Goal: Information Seeking & Learning: Learn about a topic

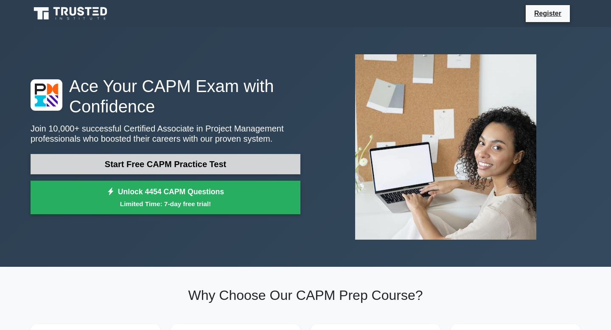
click at [194, 164] on link "Start Free CAPM Practice Test" at bounding box center [166, 164] width 270 height 20
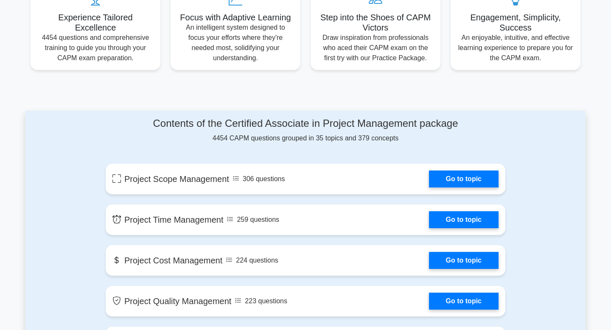
scroll to position [320, 0]
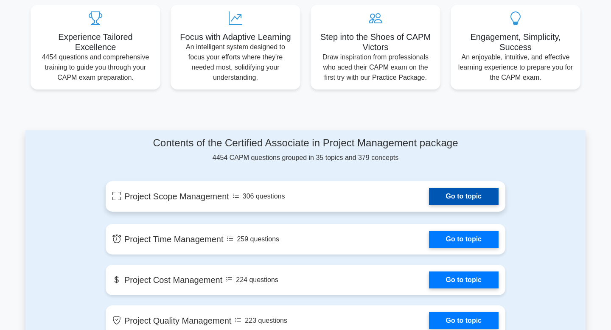
click at [472, 198] on link "Go to topic" at bounding box center [464, 196] width 70 height 17
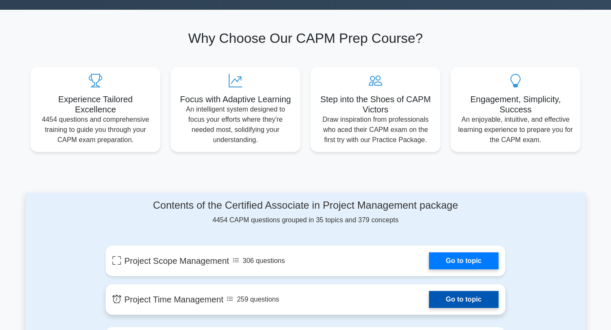
scroll to position [379, 0]
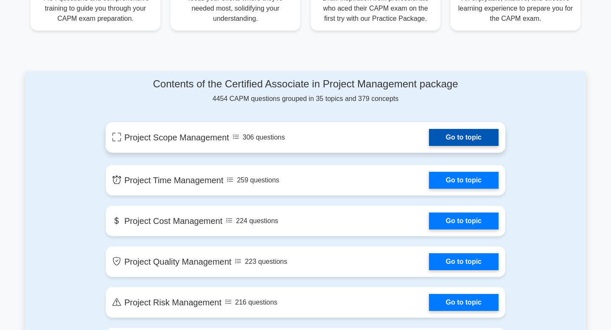
click at [470, 141] on link "Go to topic" at bounding box center [464, 137] width 70 height 17
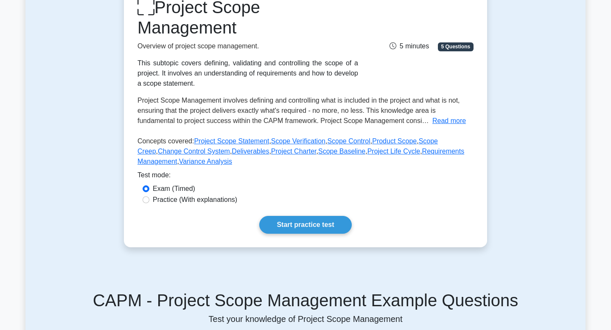
scroll to position [124, 0]
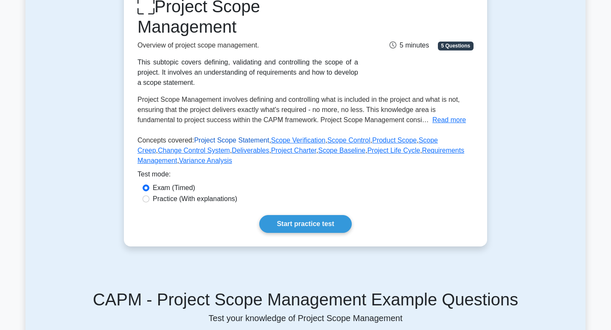
click at [248, 140] on link "Project Scope Statement" at bounding box center [231, 140] width 75 height 7
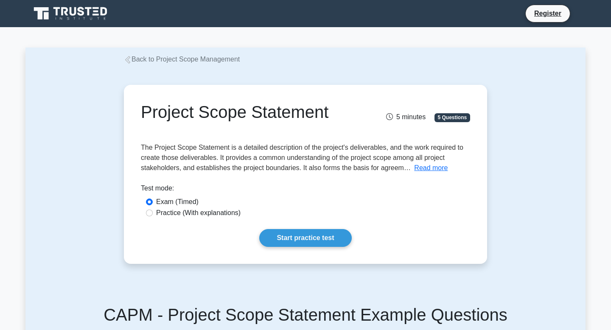
click at [132, 61] on link "Back to Project Scope Management" at bounding box center [182, 59] width 116 height 7
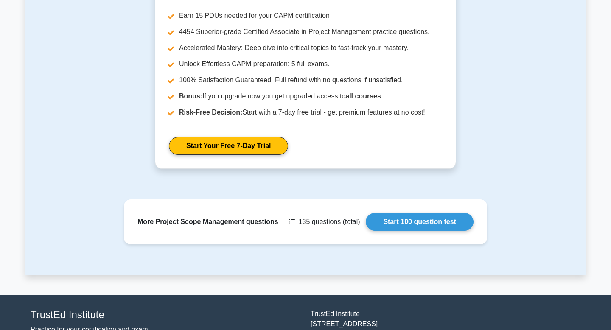
scroll to position [912, 0]
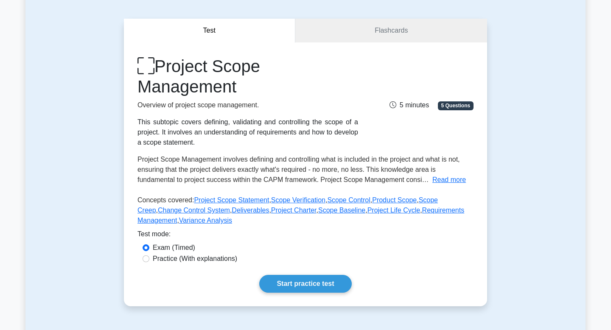
scroll to position [69, 0]
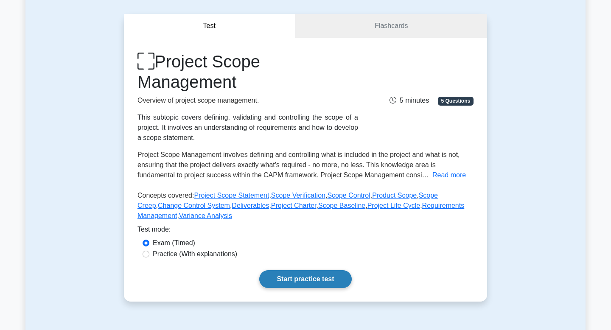
click at [317, 280] on link "Start practice test" at bounding box center [305, 279] width 92 height 18
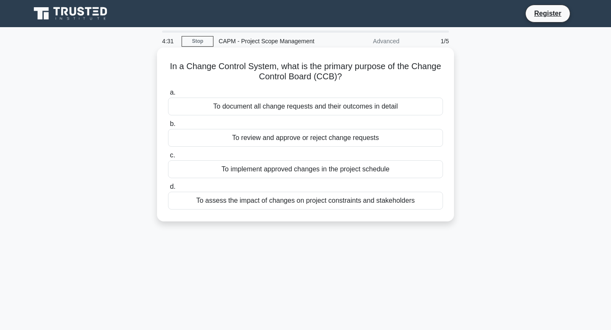
click at [293, 201] on div "To assess the impact of changes on project constraints and stakeholders" at bounding box center [305, 201] width 275 height 18
click at [168, 190] on input "d. To assess the impact of changes on project constraints and stakeholders" at bounding box center [168, 187] width 0 height 6
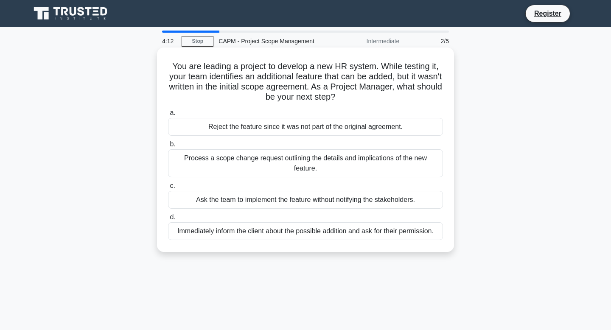
click at [288, 154] on div "Process a scope change request outlining the details and implications of the ne…" at bounding box center [305, 163] width 275 height 28
click at [168, 147] on input "b. Process a scope change request outlining the details and implications of the…" at bounding box center [168, 145] width 0 height 6
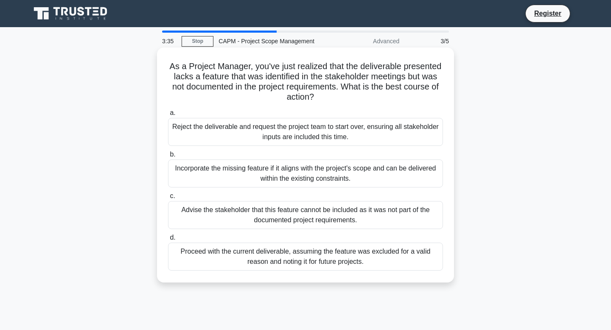
click at [283, 176] on div "Incorporate the missing feature if it aligns with the project's scope and can b…" at bounding box center [305, 174] width 275 height 28
click at [168, 158] on input "b. Incorporate the missing feature if it aligns with the project's scope and ca…" at bounding box center [168, 155] width 0 height 6
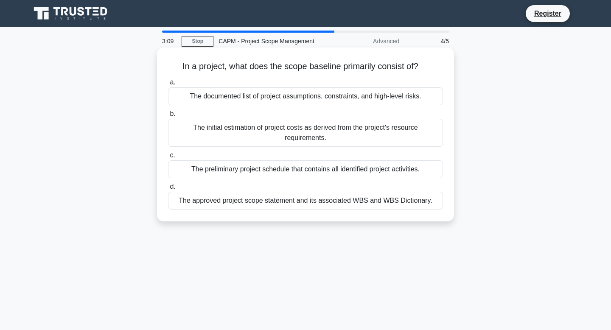
click at [292, 206] on div "The approved project scope statement and its associated WBS and WBS Dictionary." at bounding box center [305, 201] width 275 height 18
click at [168, 190] on input "d. The approved project scope statement and its associated WBS and WBS Dictiona…" at bounding box center [168, 187] width 0 height 6
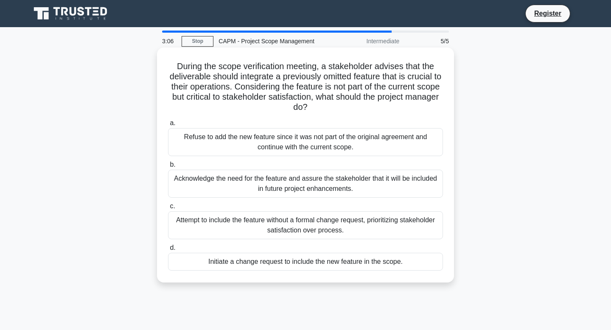
click at [296, 149] on div "Refuse to add the new feature since it was not part of the original agreement a…" at bounding box center [305, 142] width 275 height 28
click at [168, 126] on input "a. Refuse to add the new feature since it was not part of the original agreemen…" at bounding box center [168, 124] width 0 height 6
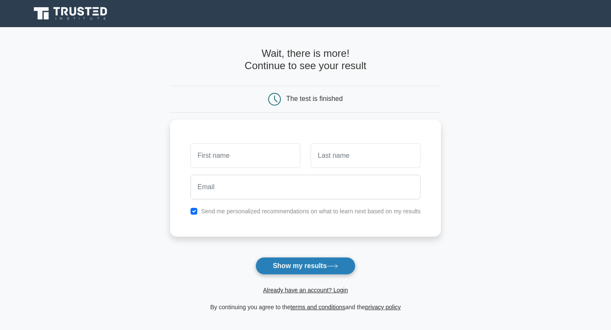
click at [313, 274] on button "Show my results" at bounding box center [306, 266] width 100 height 18
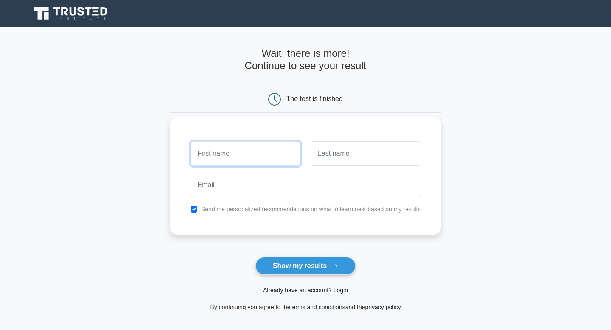
click at [262, 153] on input "text" at bounding box center [246, 153] width 110 height 25
type input "Tejleen"
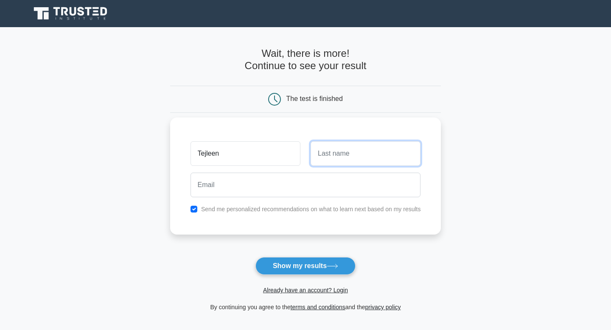
click at [320, 161] on input "text" at bounding box center [366, 153] width 110 height 25
type input "Kaur"
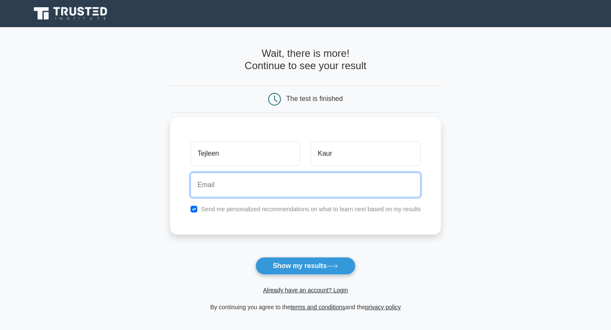
click at [320, 184] on input "email" at bounding box center [306, 185] width 231 height 25
type input "tejleenkaur0525@gmail.com"
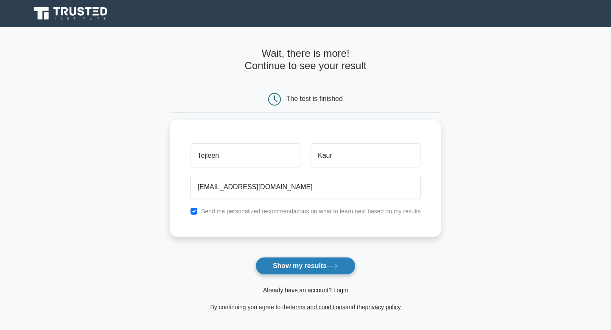
click at [323, 275] on button "Show my results" at bounding box center [306, 266] width 100 height 18
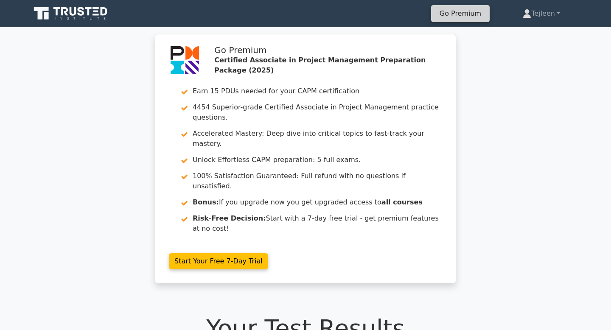
click at [467, 15] on link "Go Premium" at bounding box center [461, 13] width 52 height 11
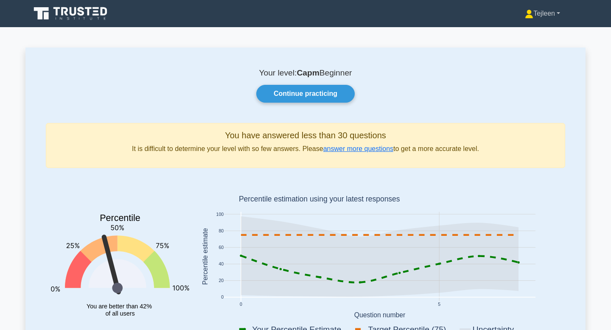
click at [554, 18] on link "Tejleen" at bounding box center [543, 13] width 76 height 17
click at [529, 47] on link "Settings" at bounding box center [538, 47] width 67 height 14
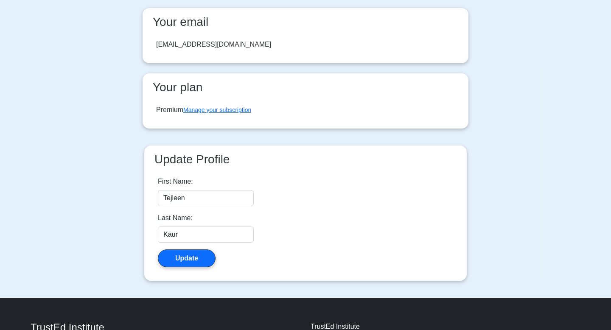
scroll to position [153, 0]
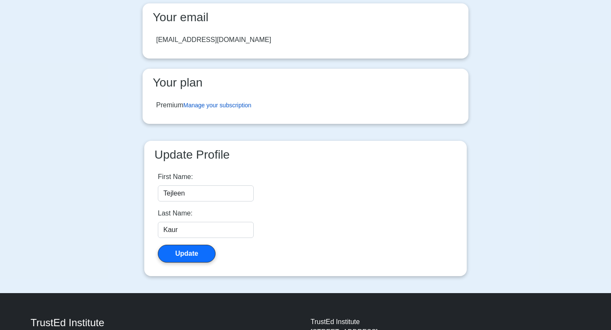
click at [221, 102] on link "Manage your subscription" at bounding box center [217, 105] width 68 height 7
